Goal: Information Seeking & Learning: Learn about a topic

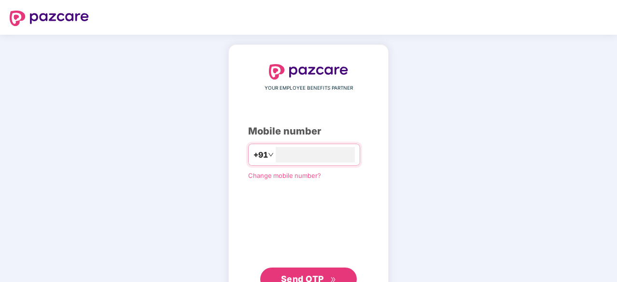
type input "**********"
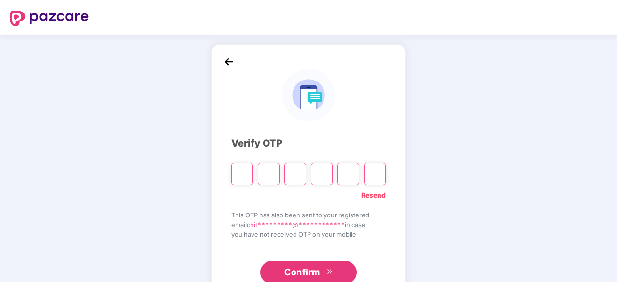
type input "*"
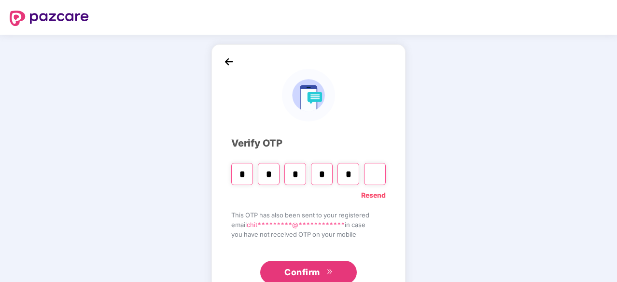
type input "*"
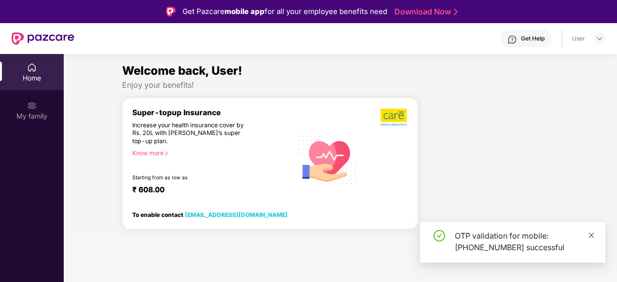
click at [591, 232] on span at bounding box center [591, 235] width 7 height 8
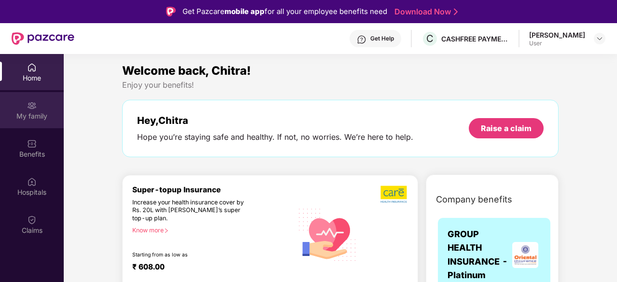
click at [25, 99] on div "My family" at bounding box center [32, 110] width 64 height 36
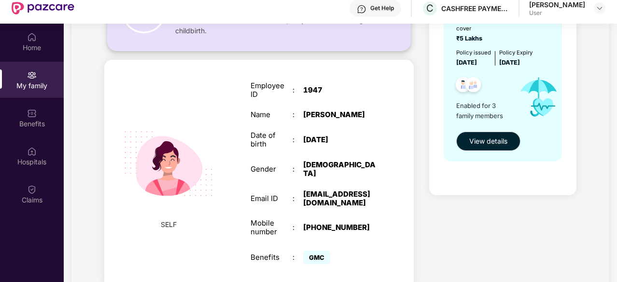
scroll to position [120, 0]
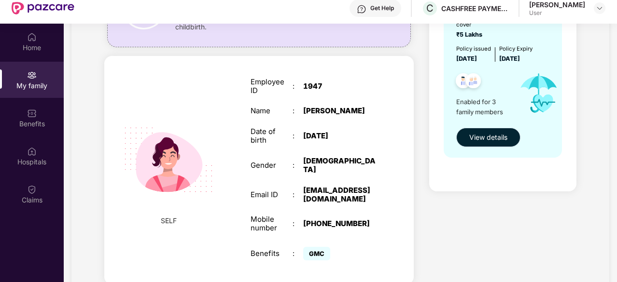
click at [479, 135] on span "View details" at bounding box center [488, 137] width 38 height 11
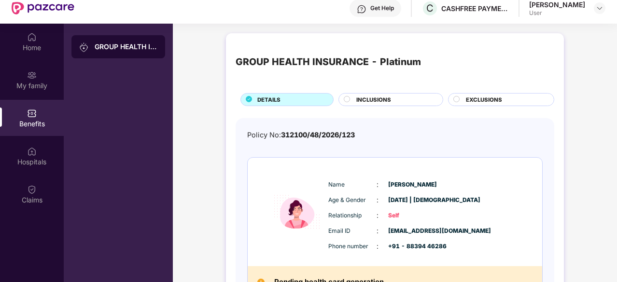
click at [366, 93] on div "INCLUSIONS" at bounding box center [390, 99] width 105 height 13
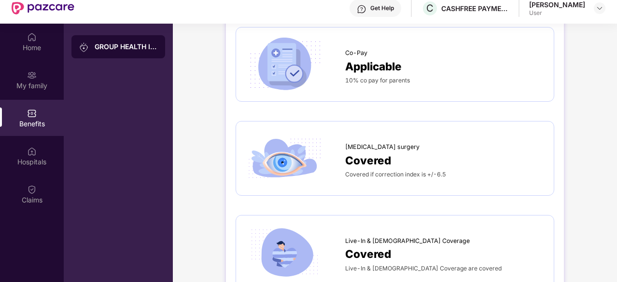
scroll to position [1545, 0]
